Goal: Go to known website: Access a specific website the user already knows

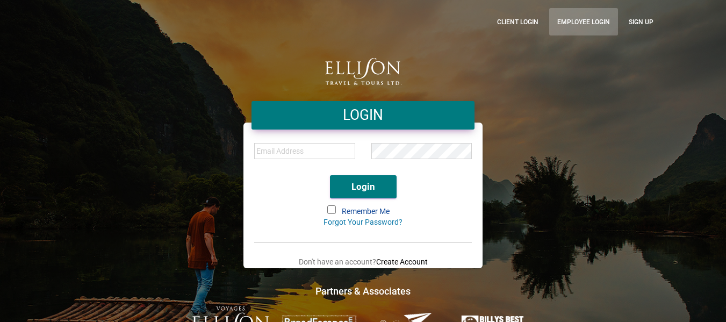
click at [597, 20] on link "Employee Login" at bounding box center [583, 21] width 69 height 27
